Goal: Task Accomplishment & Management: Manage account settings

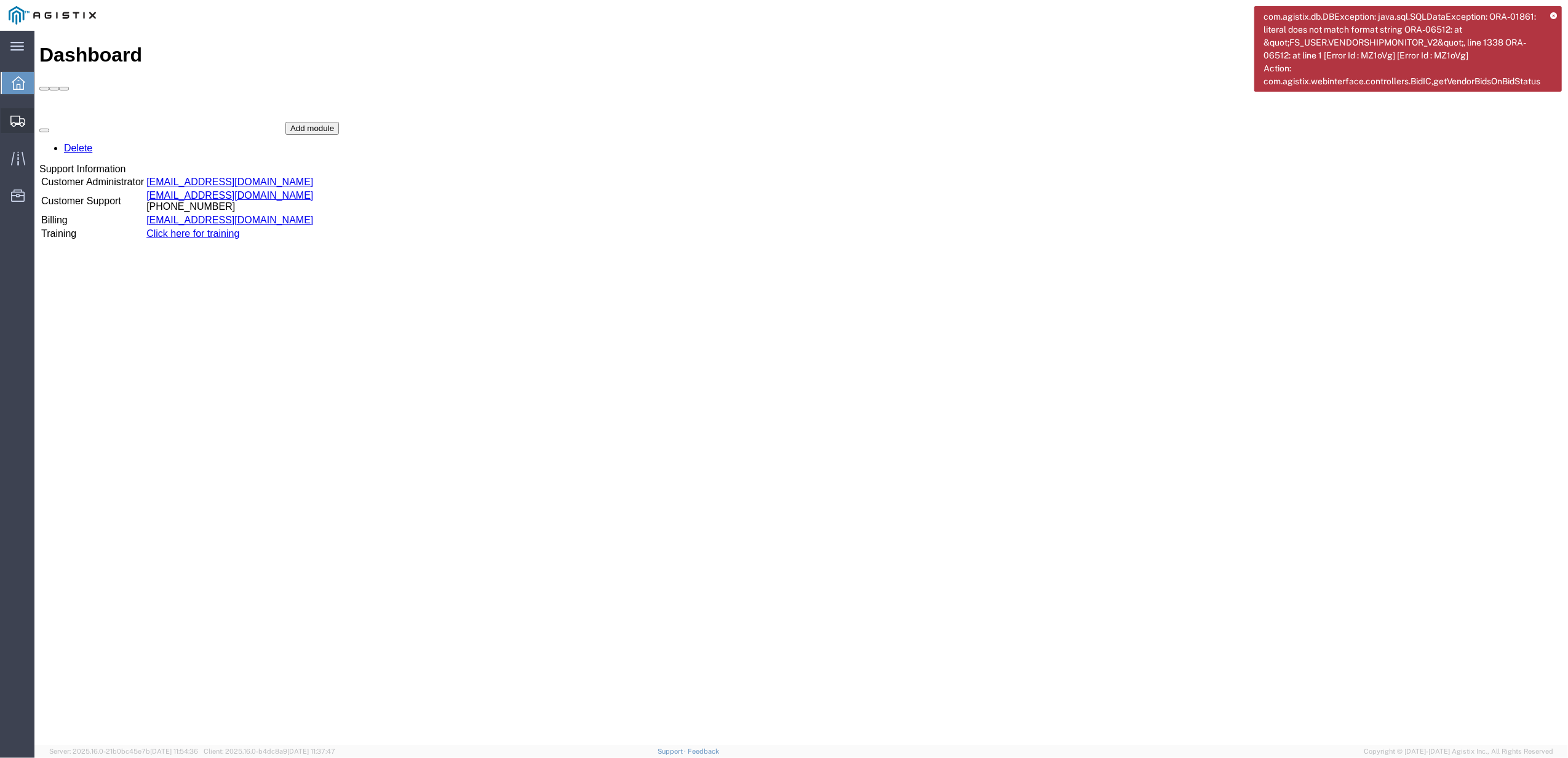
click at [5, 126] on div at bounding box center [18, 121] width 34 height 25
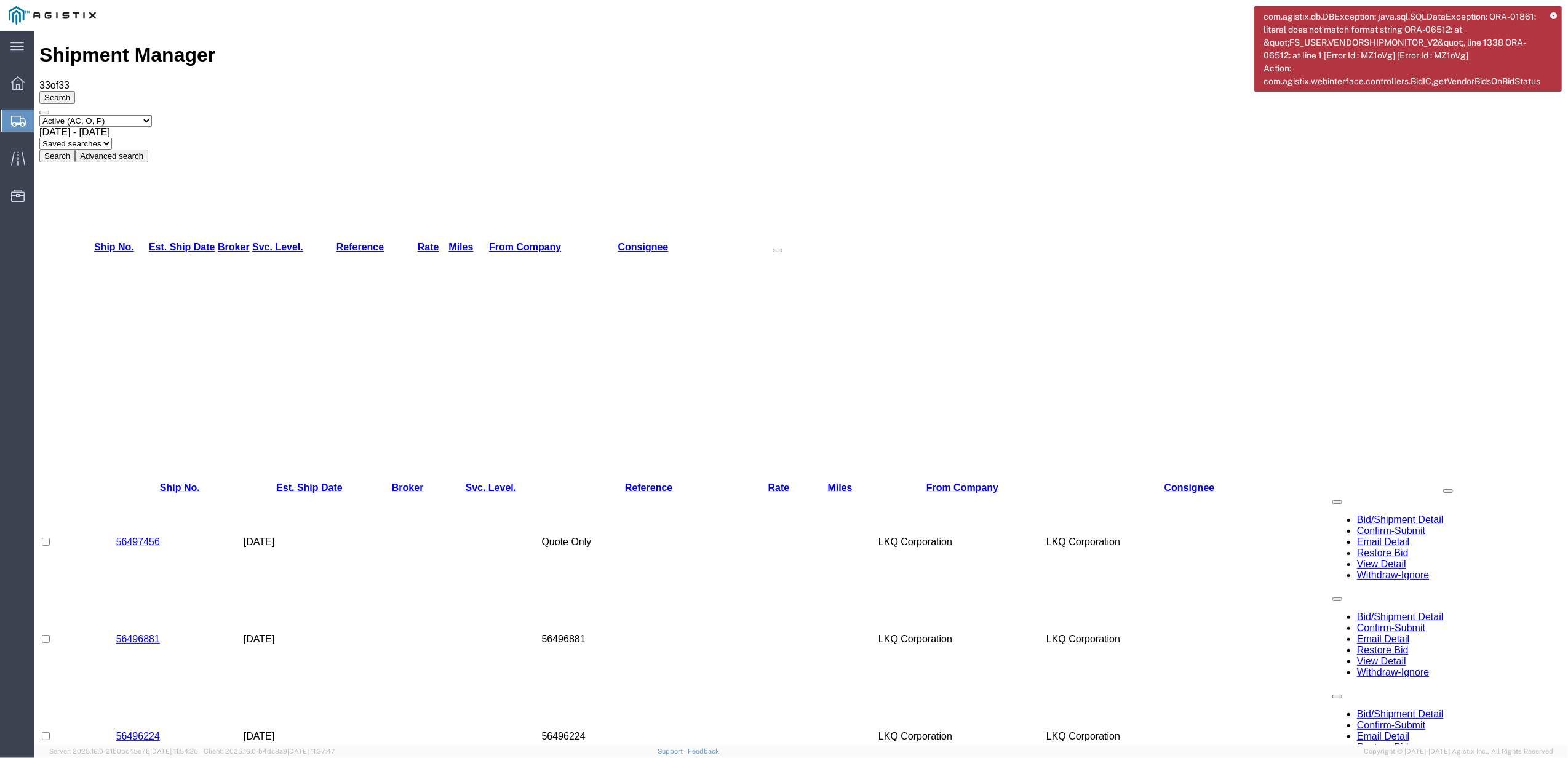
click at [1553, 16] on icon at bounding box center [1554, 16] width 7 height 7
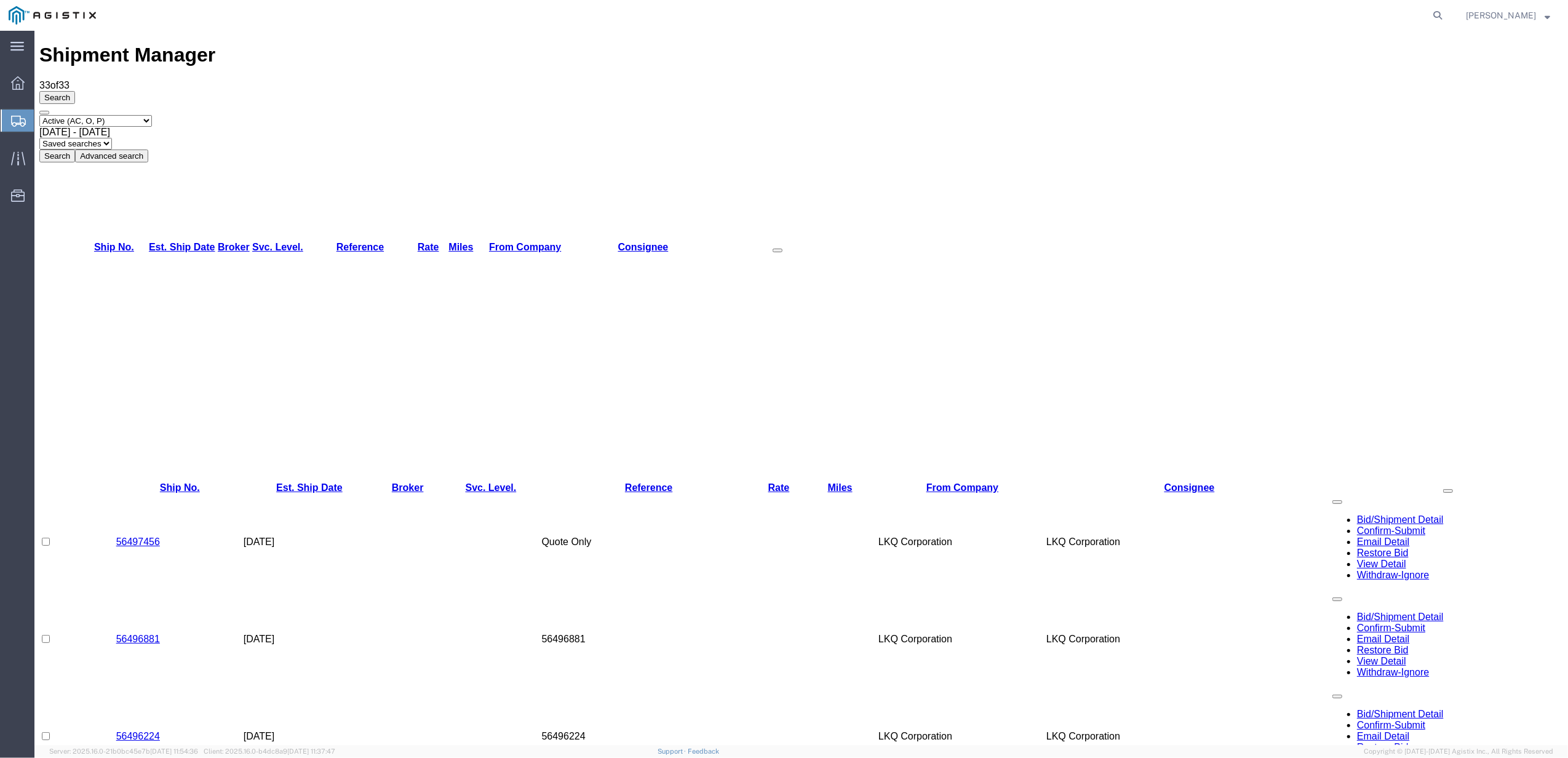
click at [97, 115] on select "Select status Active (AC, O, P) All Approved Awaiting Confirmation (AC) Booked …" at bounding box center [95, 120] width 112 height 12
select select "BOOK"
click at [39, 115] on select "Select status Active (AC, O, P) All Approved Awaiting Confirmation (AC) Booked …" at bounding box center [95, 120] width 112 height 12
click at [110, 126] on span "Jul 14th 2025 - Aug 14th 2025" at bounding box center [74, 131] width 71 height 10
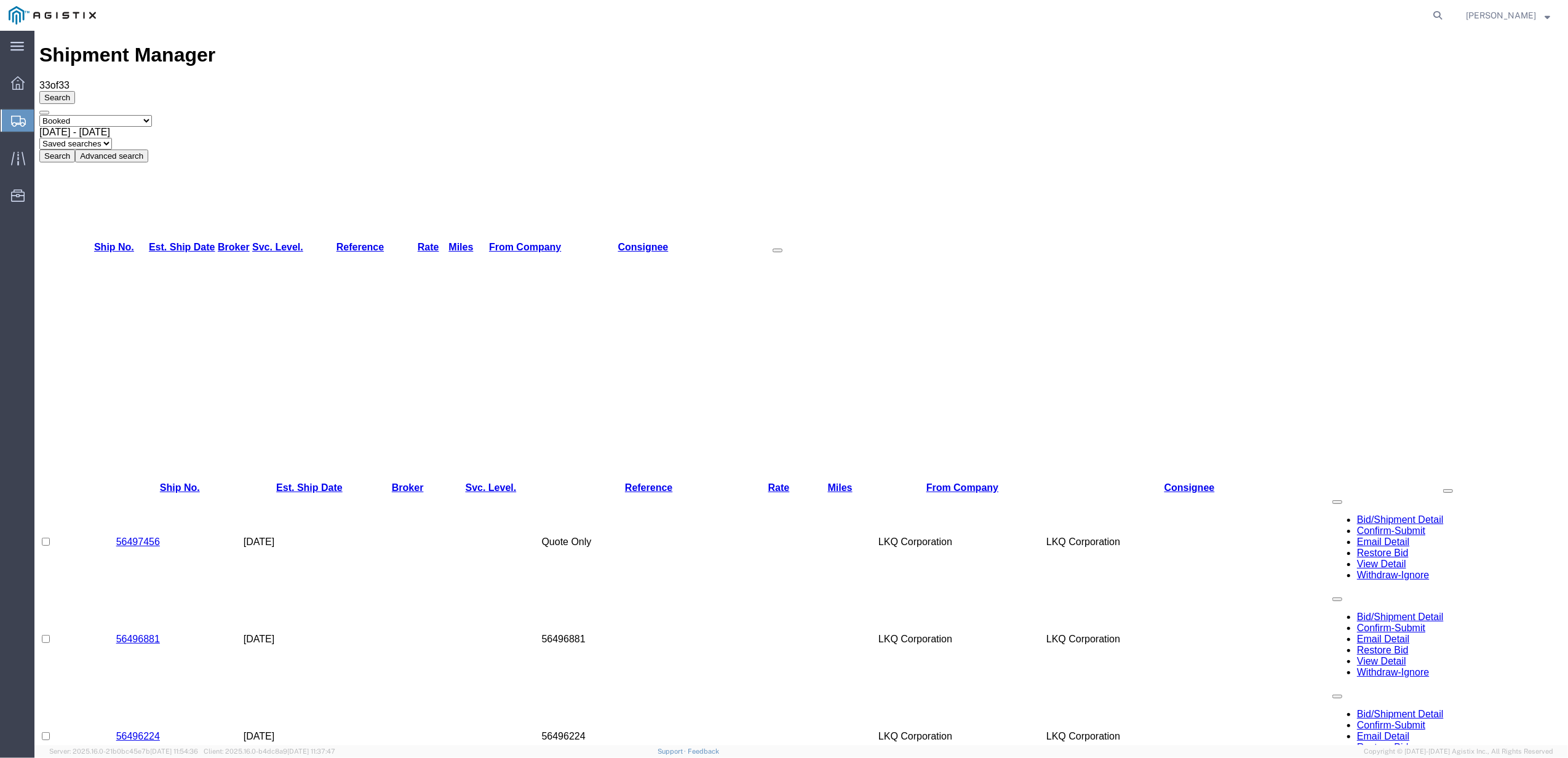
click at [148, 149] on button "Advanced search" at bounding box center [112, 155] width 73 height 13
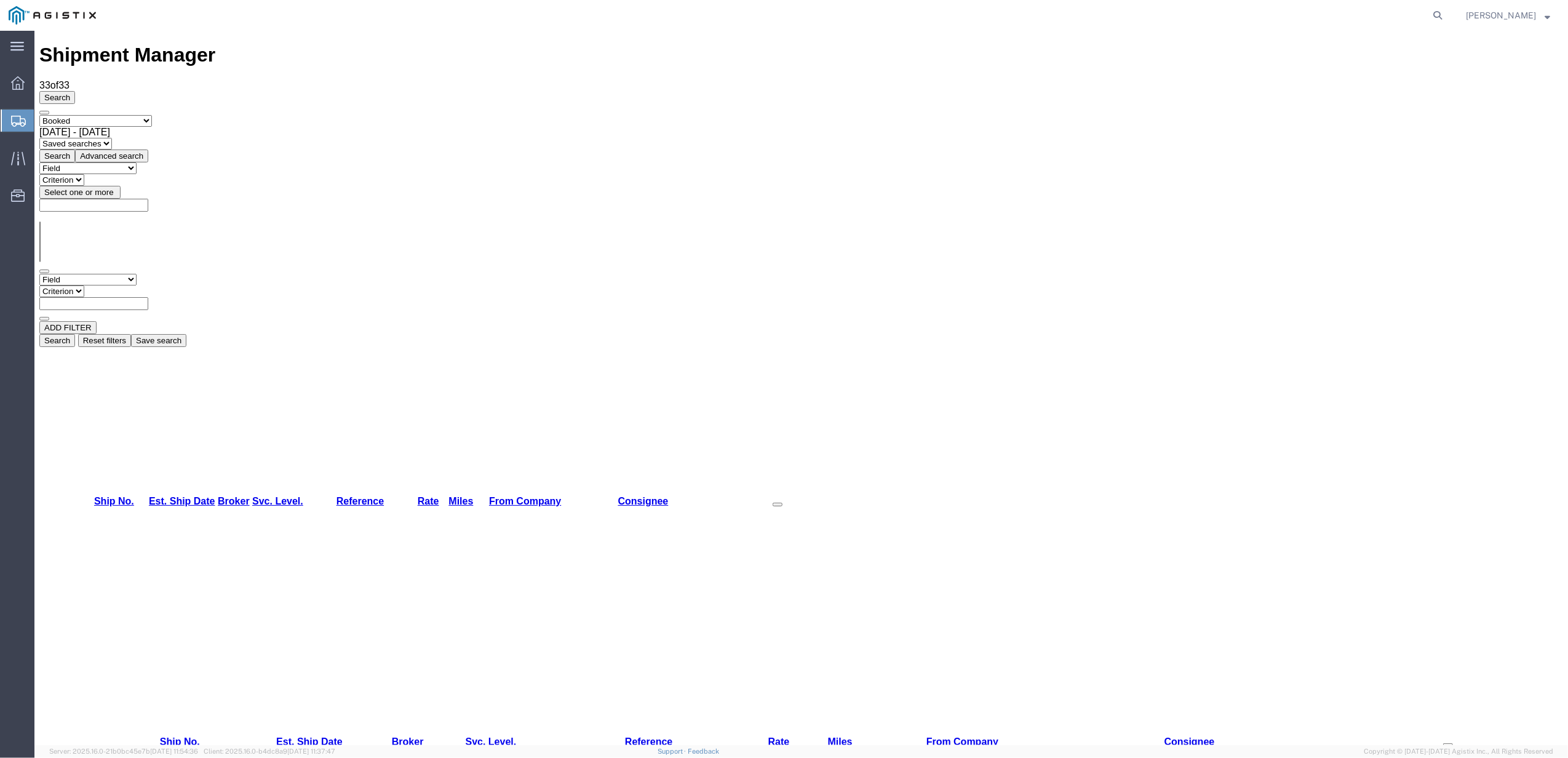
click at [75, 149] on button "Search" at bounding box center [57, 155] width 36 height 13
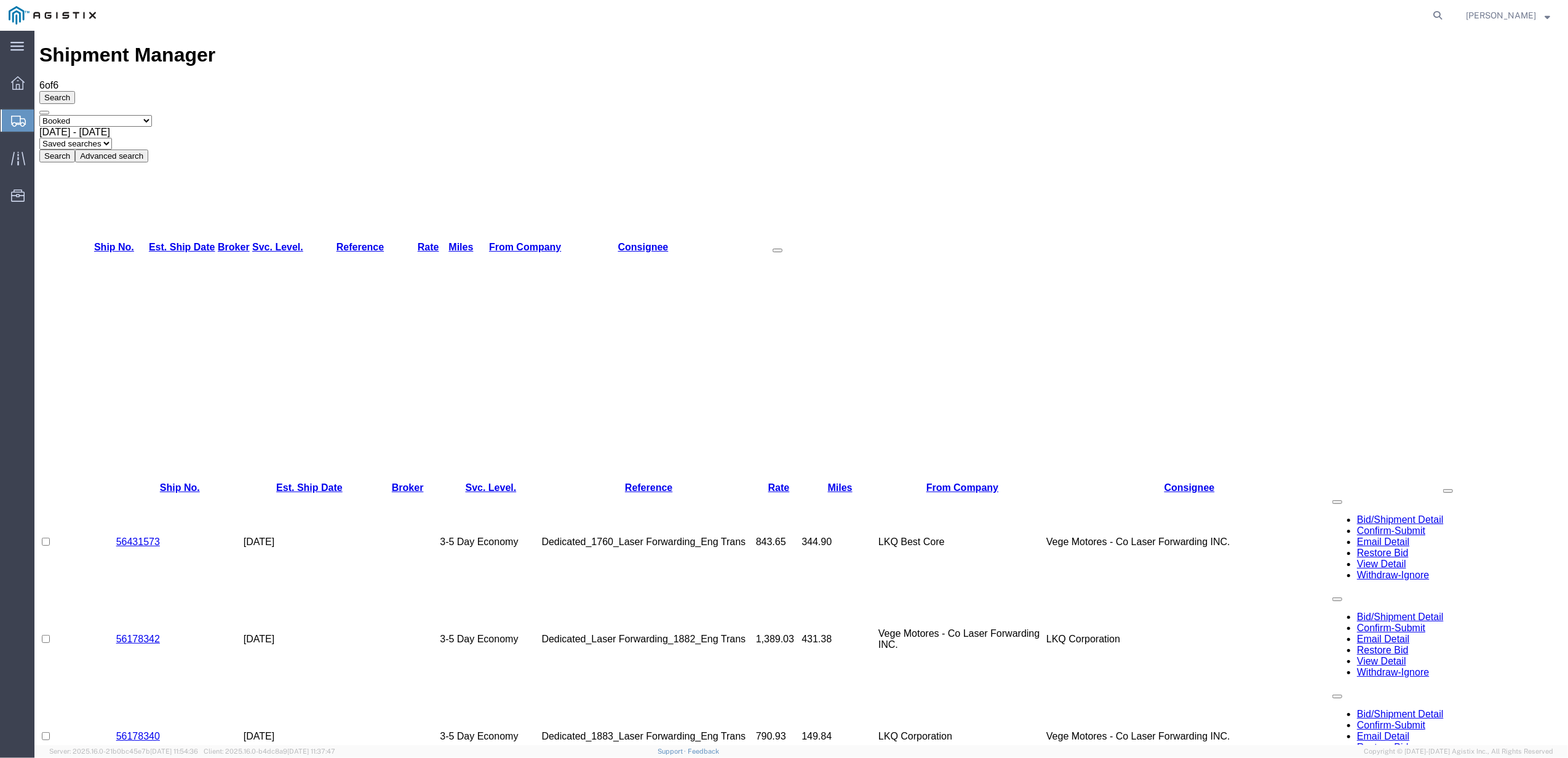
click at [561, 242] on link "From Company" at bounding box center [525, 247] width 72 height 10
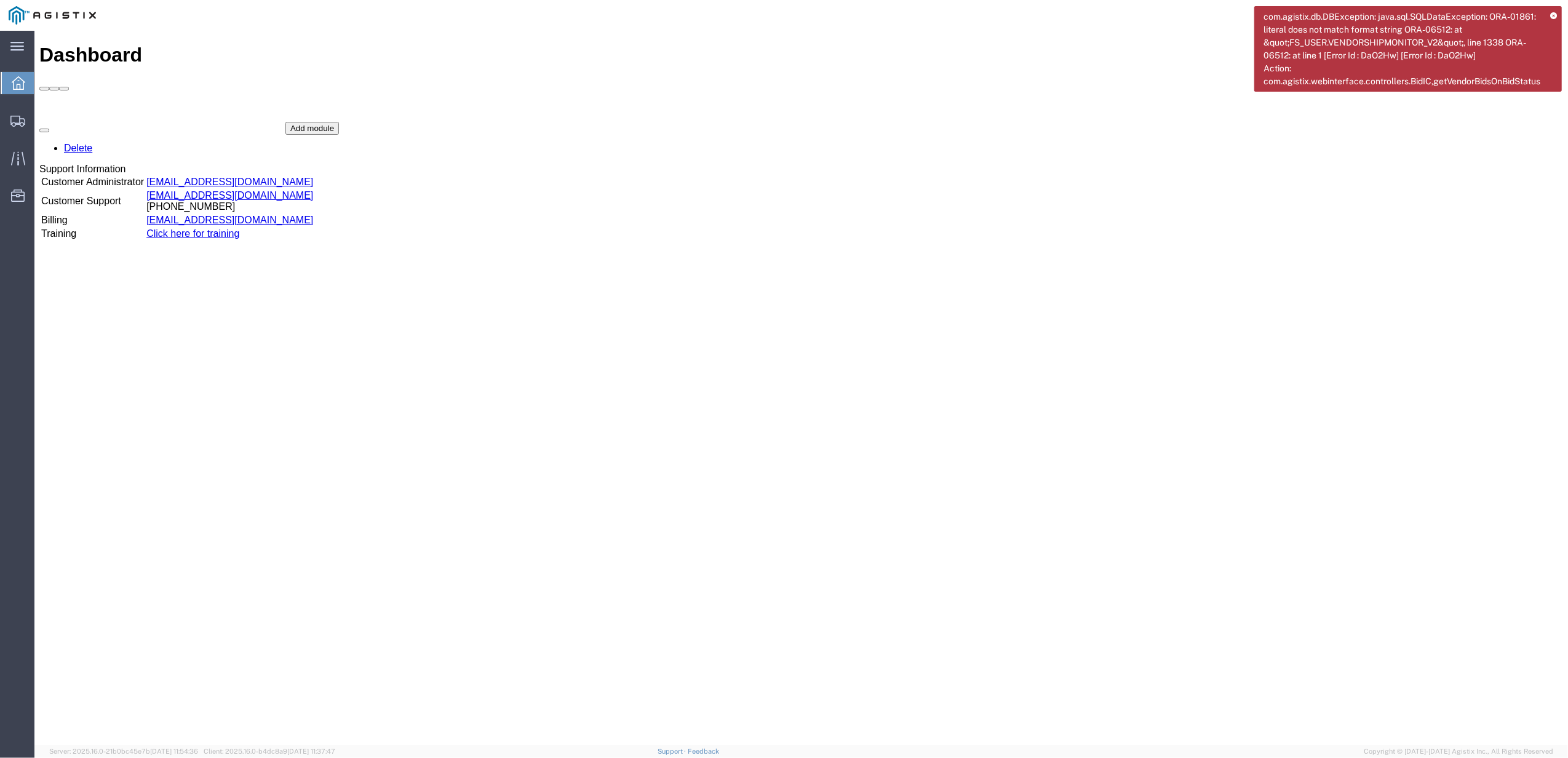
click at [1556, 18] on icon at bounding box center [1554, 16] width 7 height 7
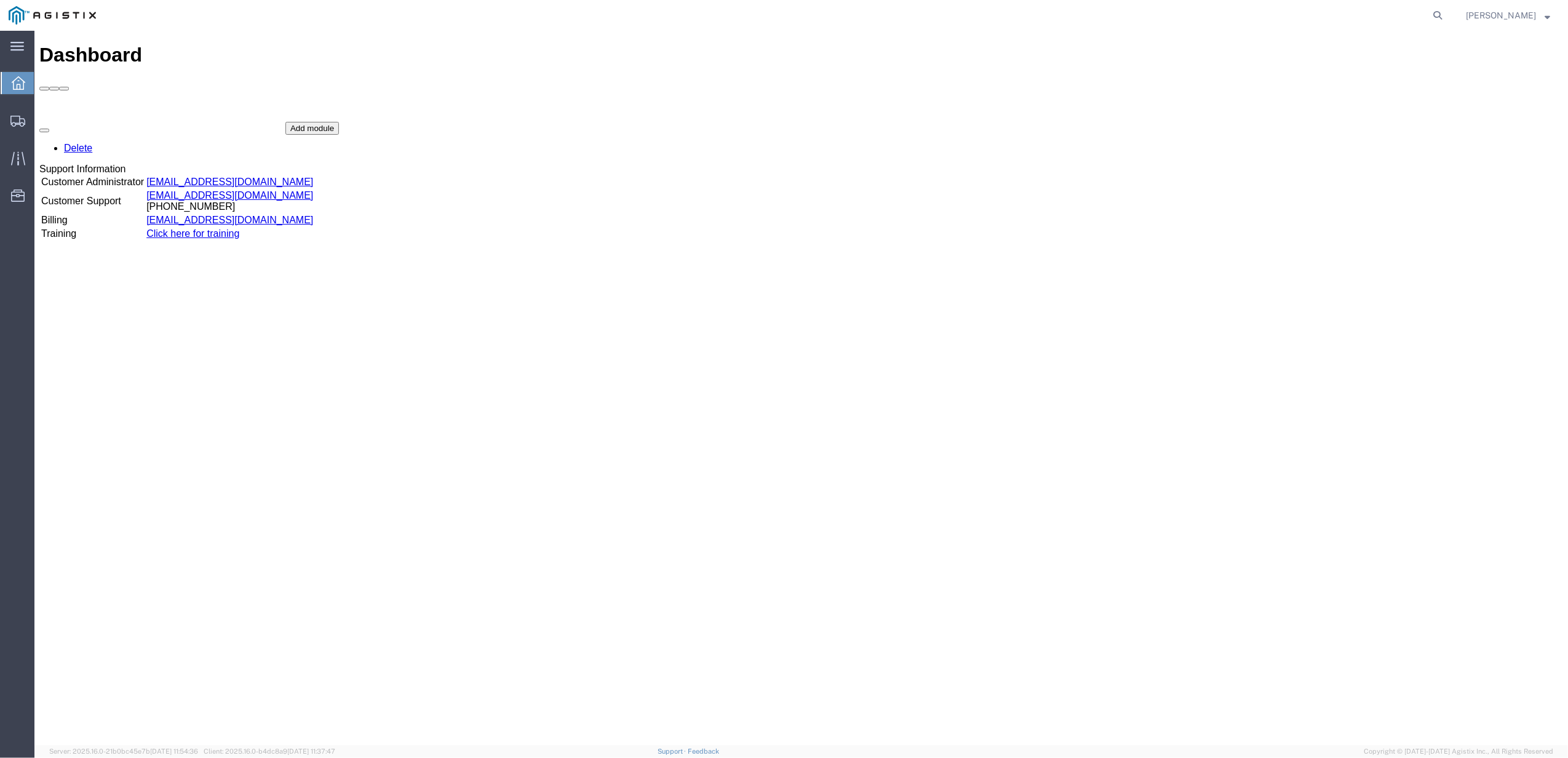
click at [18, 77] on icon at bounding box center [18, 83] width 13 height 13
click at [23, 48] on icon at bounding box center [16, 47] width 13 height 9
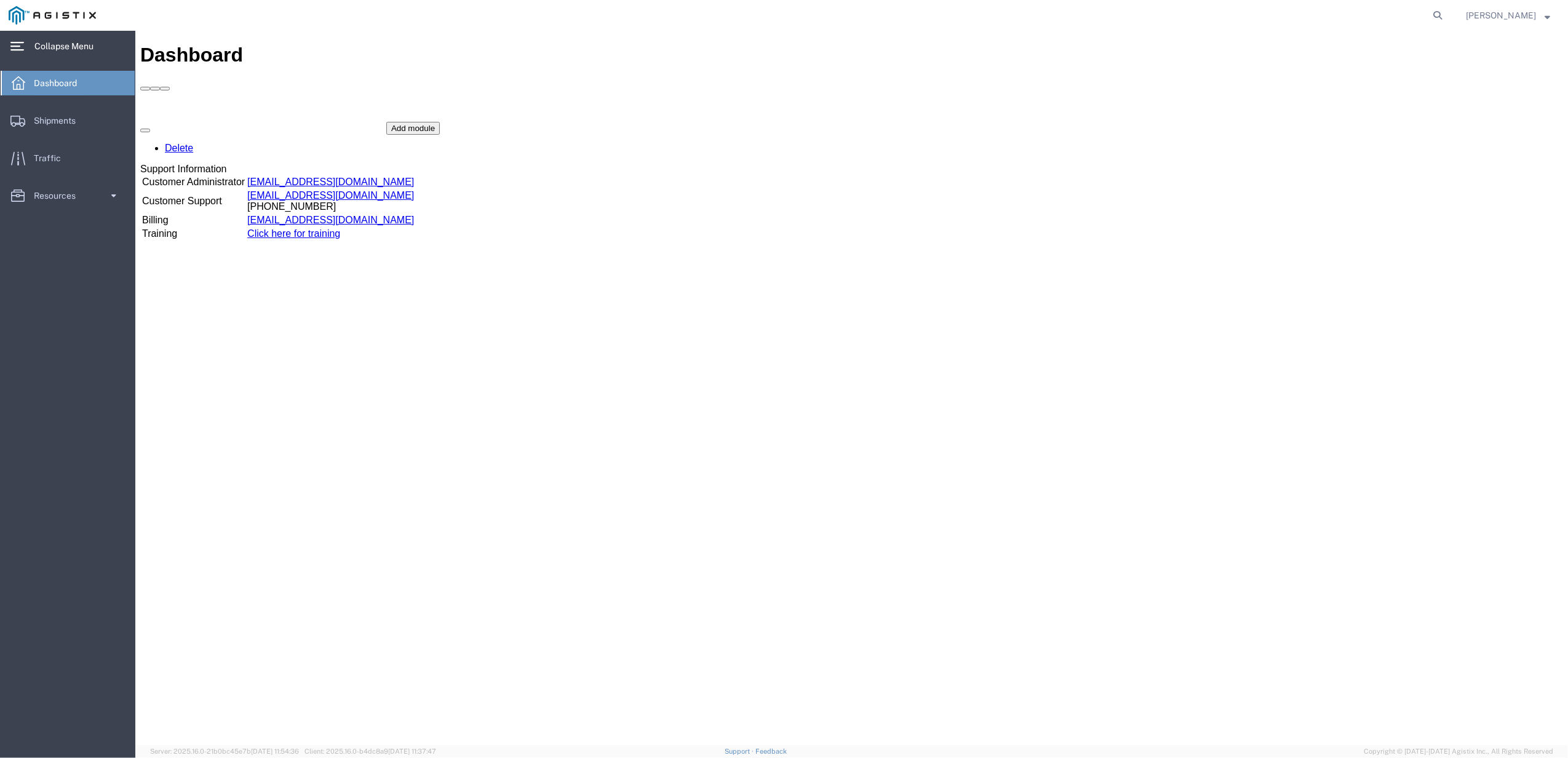
click at [60, 133] on ul "Dashboard Shipments Traffic Resources Address Book Saved Searches" at bounding box center [67, 146] width 135 height 150
click at [60, 128] on span "Shipments" at bounding box center [59, 121] width 51 height 25
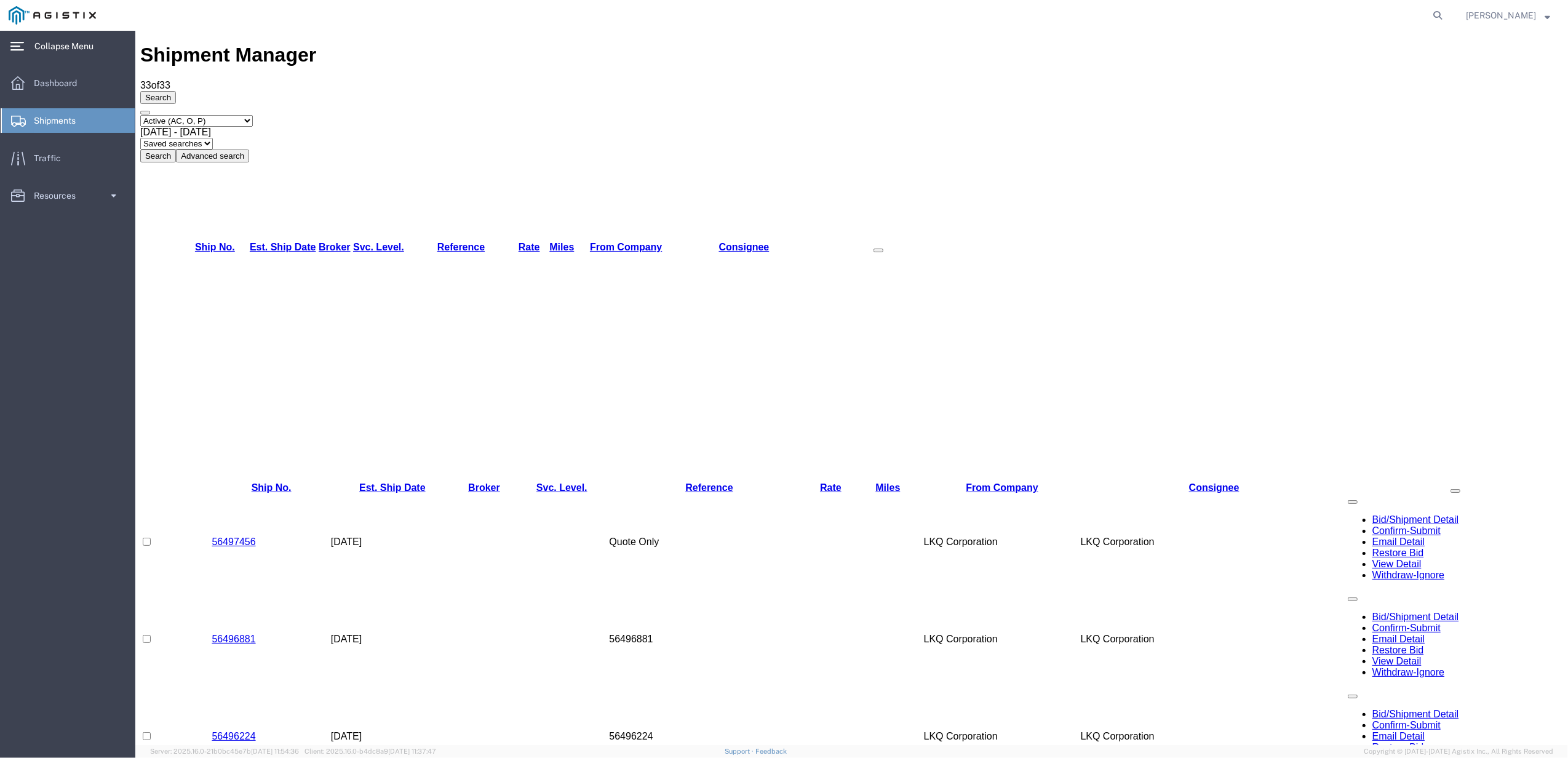
click at [240, 115] on select "Select status Active (AC, O, P) All Approved Awaiting Confirmation (AC) Booked …" at bounding box center [196, 120] width 112 height 12
select select "BOOK"
click at [140, 115] on select "Select status Active (AC, O, P) All Approved Awaiting Confirmation (AC) Booked …" at bounding box center [196, 120] width 112 height 12
click at [328, 91] on div "Search Select status Active (AC, O, P) All Approved Awaiting Confirmation (AC) …" at bounding box center [851, 126] width 1423 height 71
click at [323, 126] on div "Jul 14th 2025 - Aug 14th 2025" at bounding box center [851, 132] width 1423 height 11
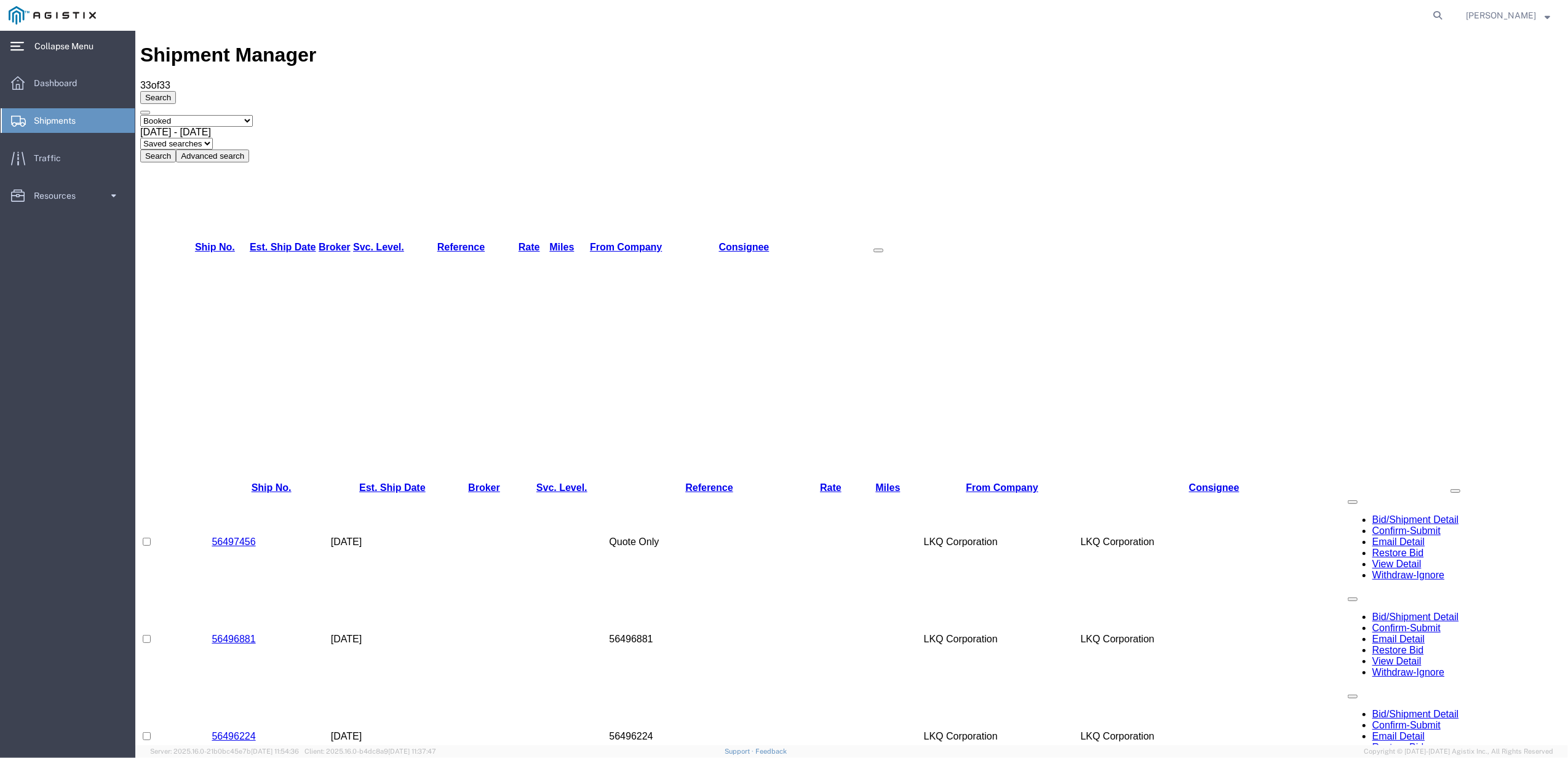
click at [176, 149] on button "Search" at bounding box center [158, 155] width 36 height 13
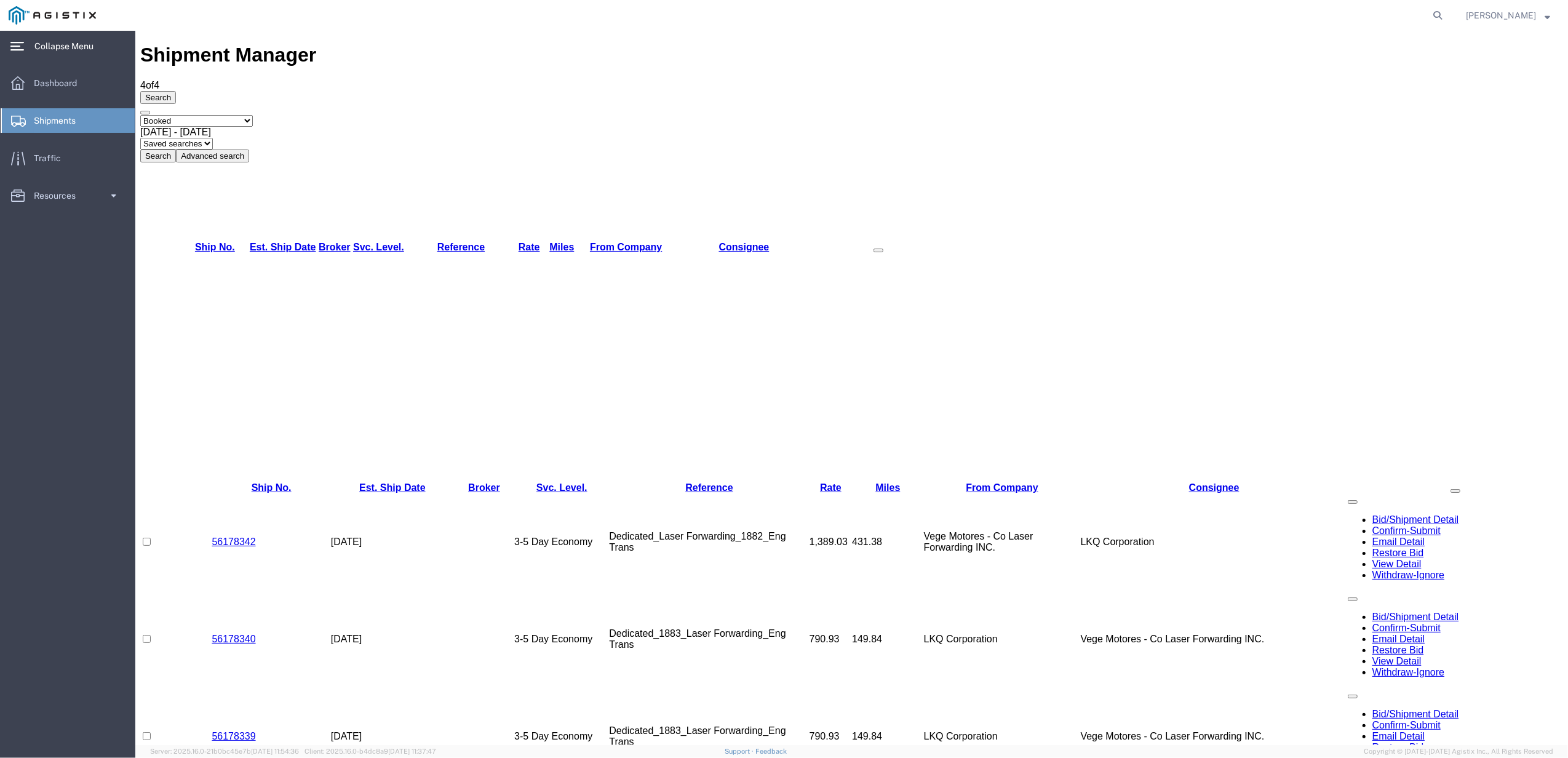
click at [356, 126] on div "Aug 18th 2025 - Aug 18th 2025" at bounding box center [851, 132] width 1423 height 11
click at [176, 149] on button "Search" at bounding box center [158, 155] width 36 height 13
click at [939, 493] on td "LKQ Best Core" at bounding box center [1002, 542] width 157 height 97
